Goal: Task Accomplishment & Management: Use online tool/utility

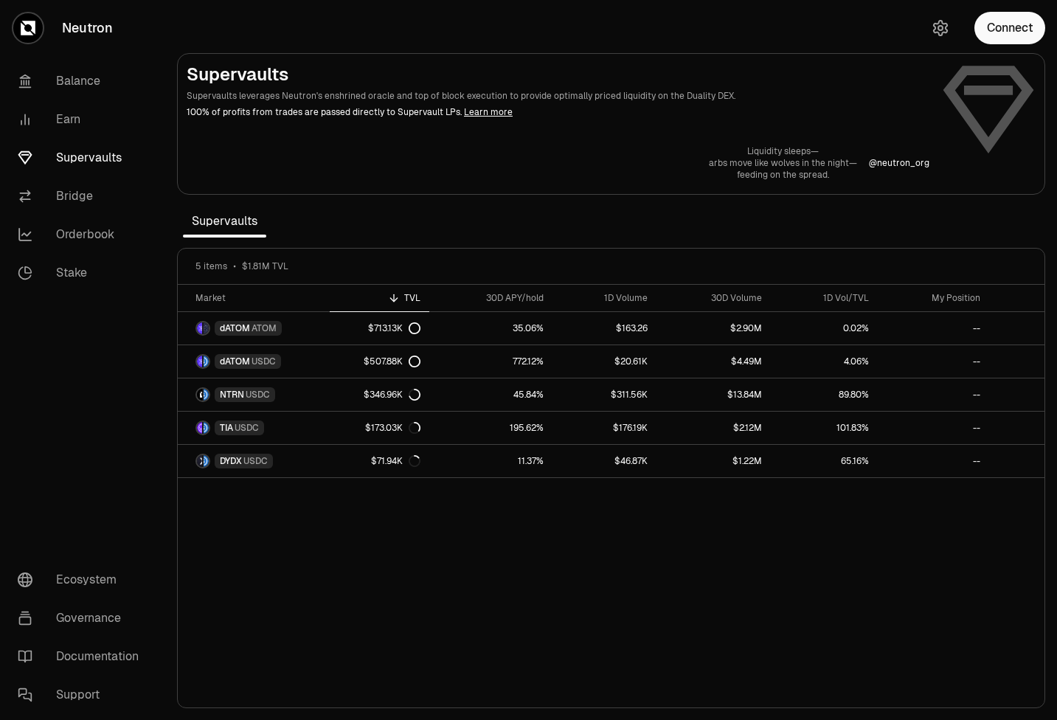
click at [84, 235] on link "Orderbook" at bounding box center [82, 234] width 153 height 38
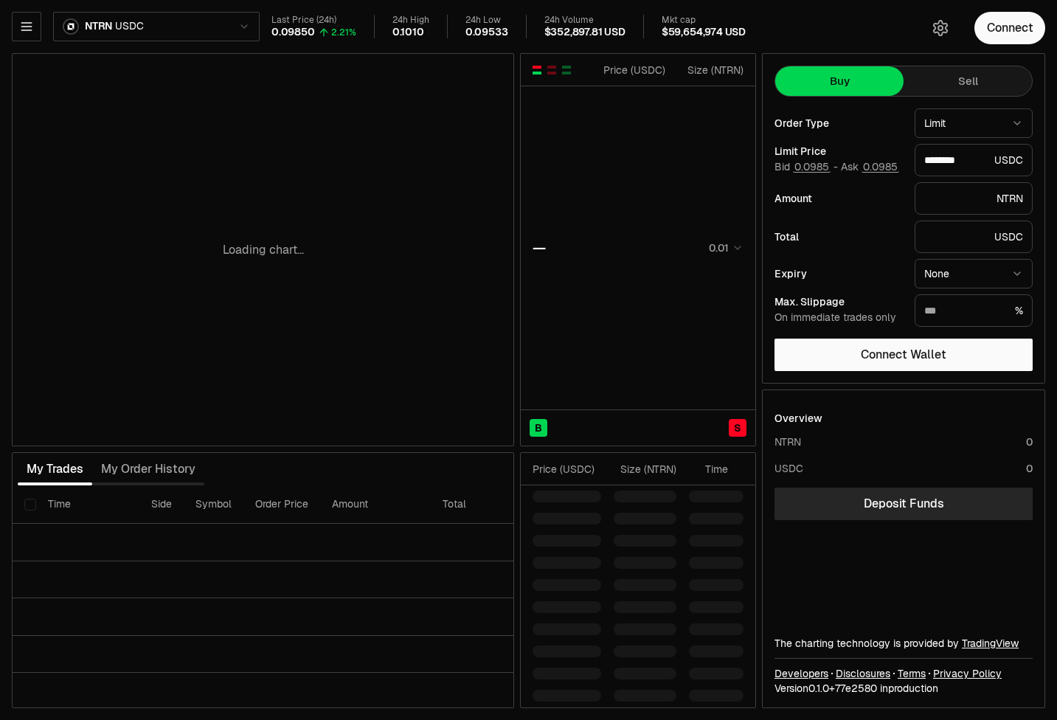
type input "********"
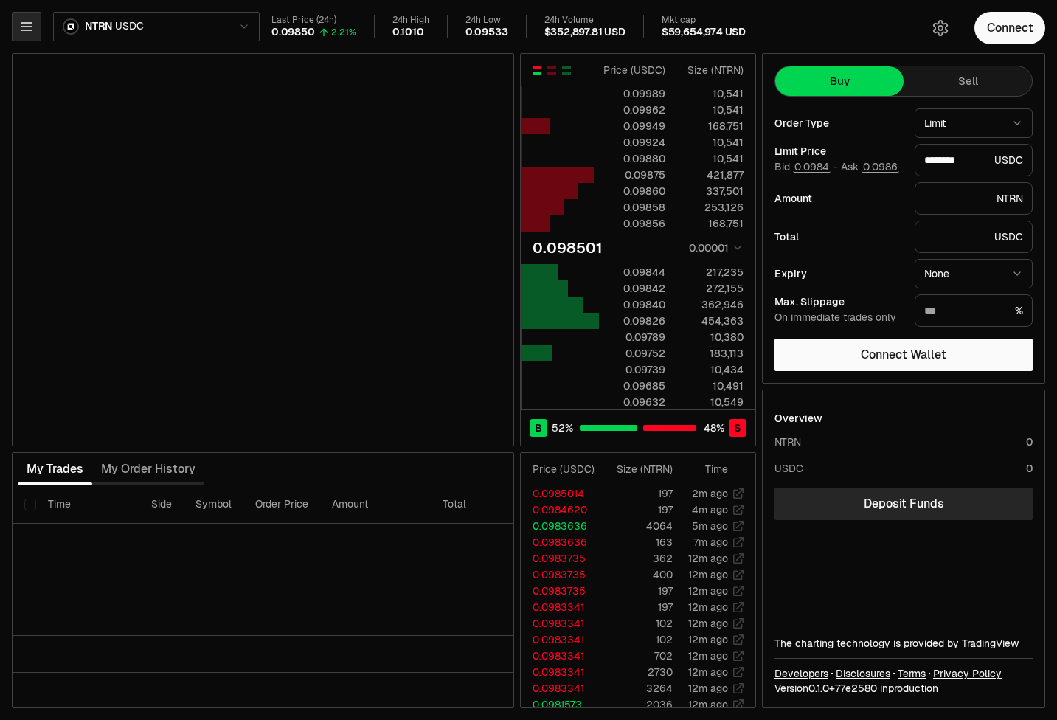
click at [20, 29] on icon "button" at bounding box center [26, 26] width 15 height 15
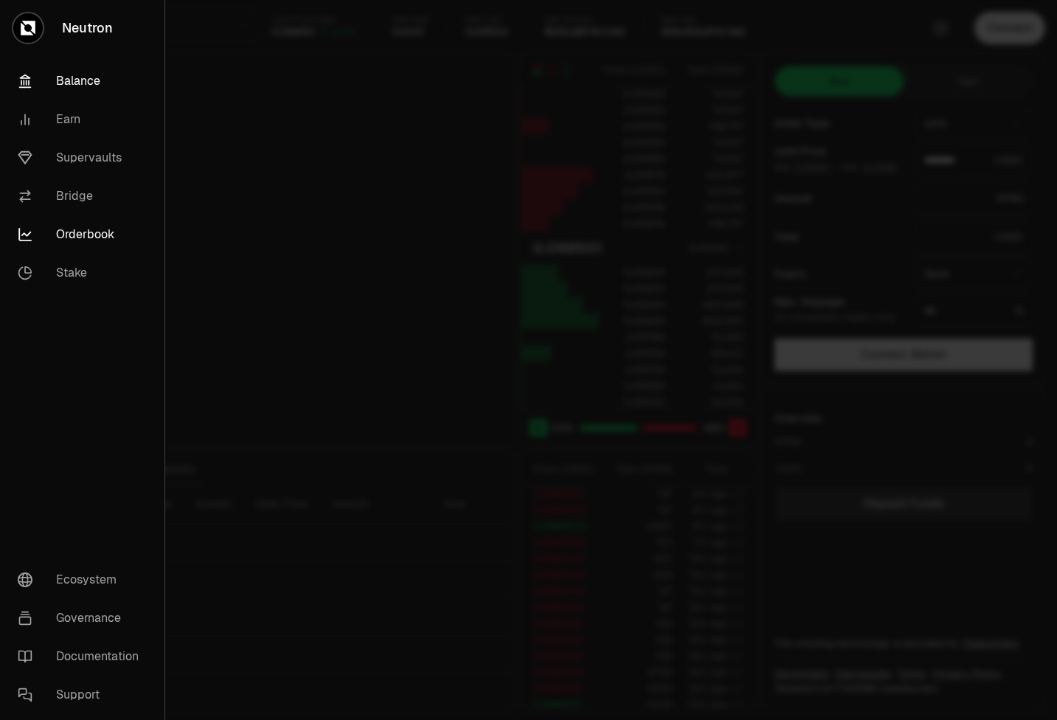
click at [60, 77] on link "Balance" at bounding box center [82, 81] width 153 height 38
